Goal: Transaction & Acquisition: Purchase product/service

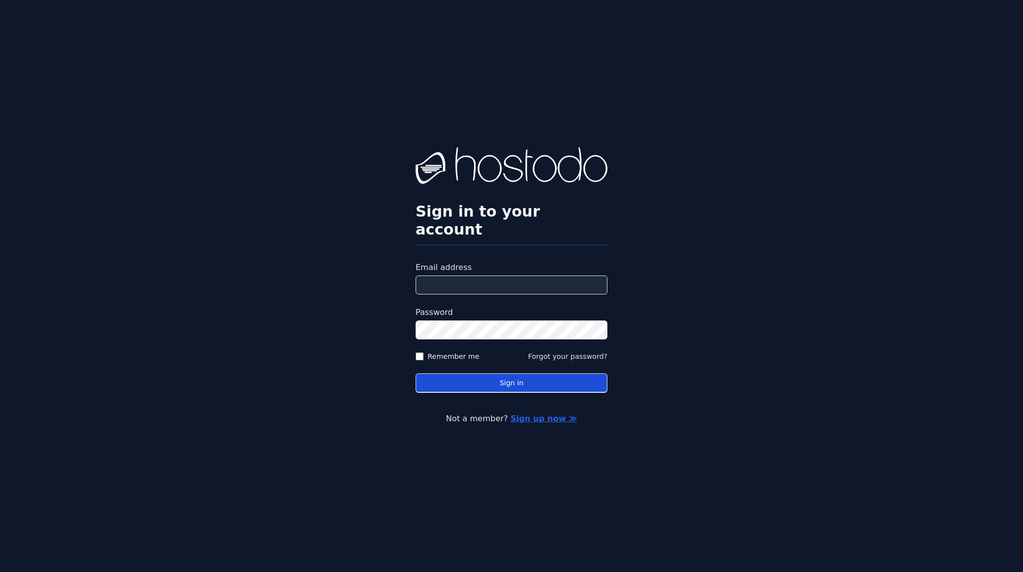
type input "**********"
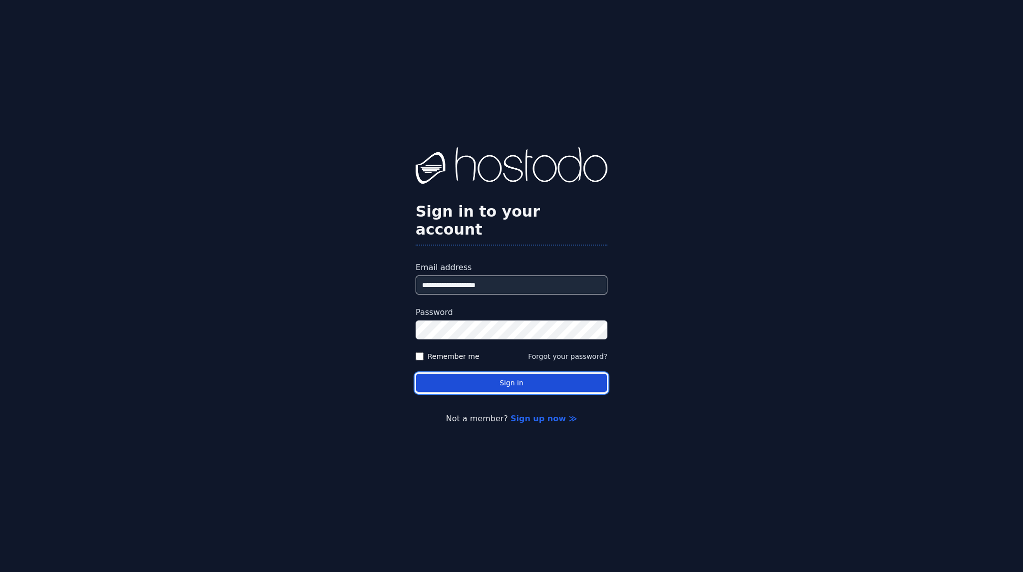
click at [498, 374] on button "Sign in" at bounding box center [512, 383] width 192 height 19
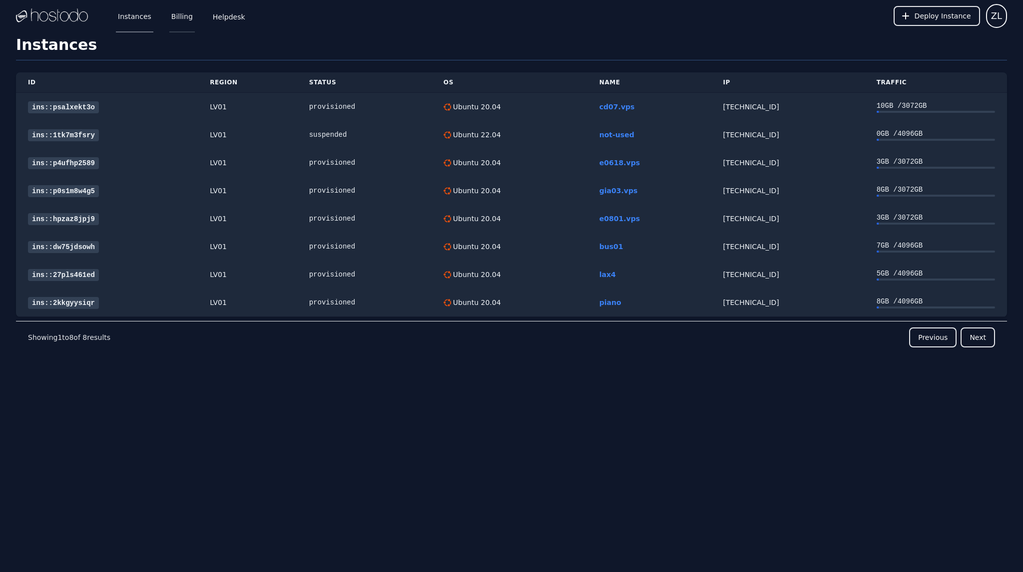
click at [180, 16] on link "Billing" at bounding box center [181, 16] width 25 height 33
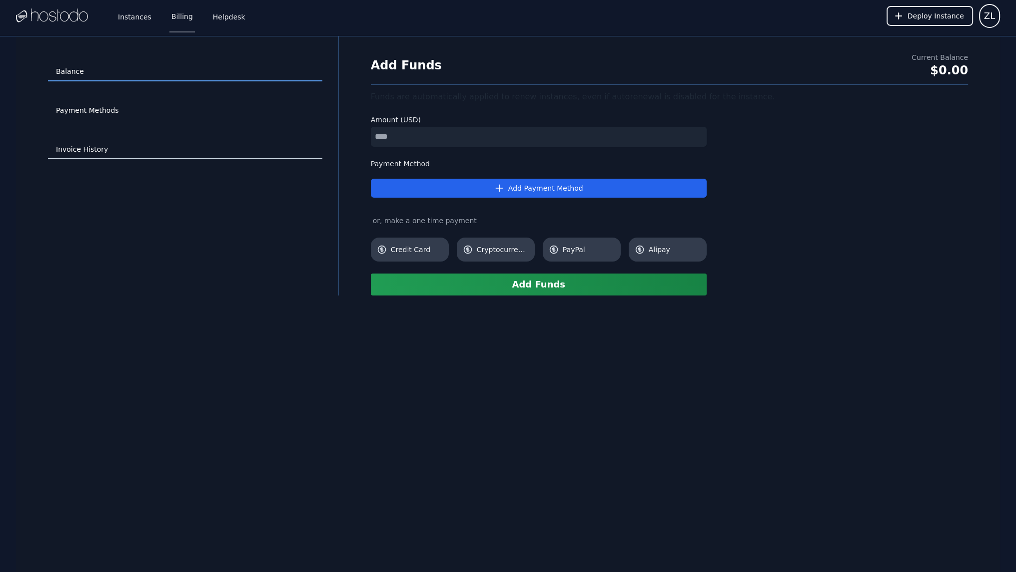
click at [104, 143] on link "Invoice History" at bounding box center [185, 149] width 274 height 19
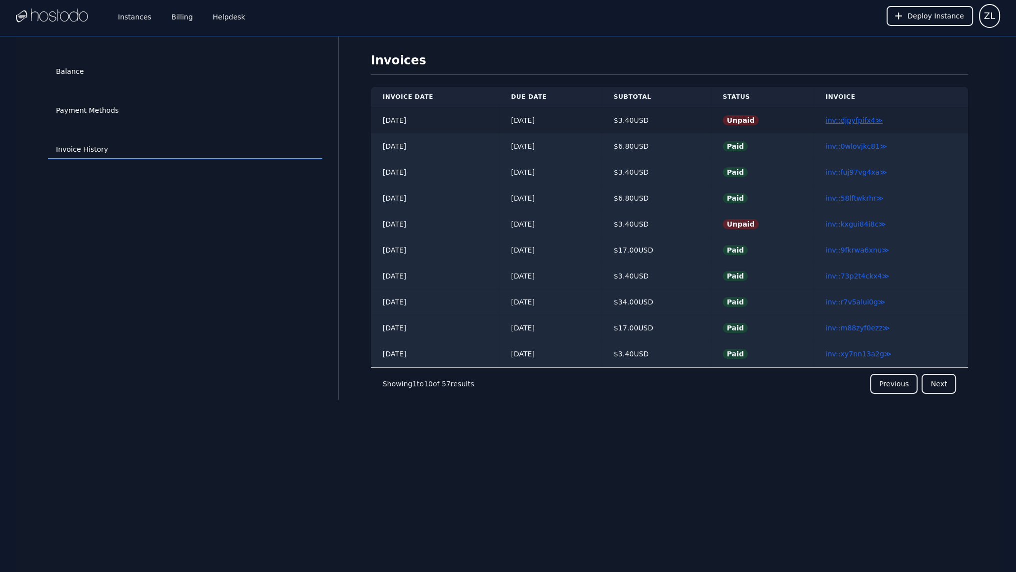
click at [854, 118] on link "inv::djpyfpifx4 ≫" at bounding box center [853, 120] width 57 height 8
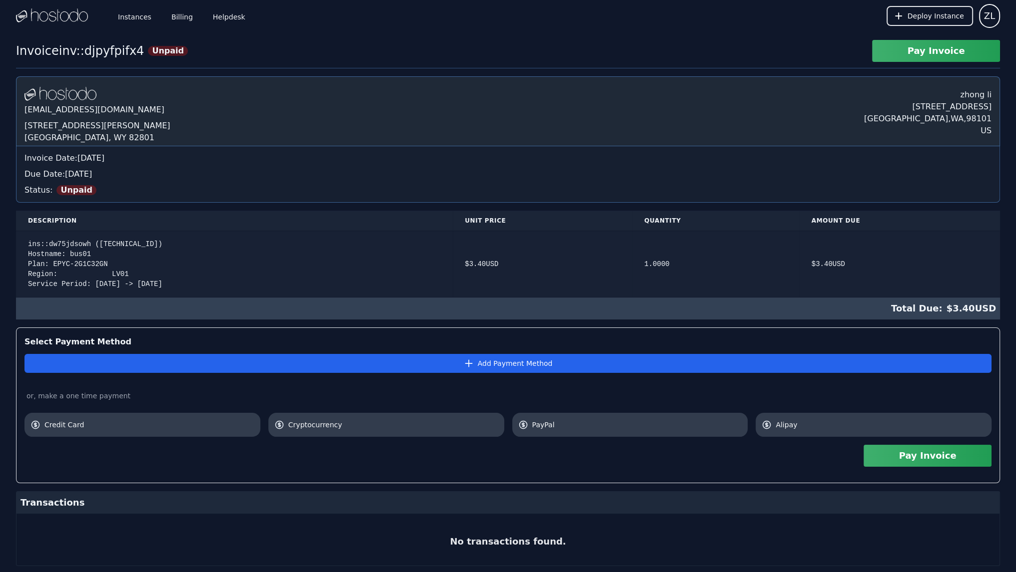
click at [66, 255] on div "ins::dw75jdsowh ([TECHNICAL_ID]) Hostname: bus01 Plan: EPYC-2G1C32GN Region: LV…" at bounding box center [234, 264] width 413 height 50
copy div "bus01"
click at [457, 459] on div "Pay Invoice" at bounding box center [507, 456] width 967 height 38
click at [601, 426] on span "PayPal" at bounding box center [637, 425] width 210 height 10
